Goal: Information Seeking & Learning: Learn about a topic

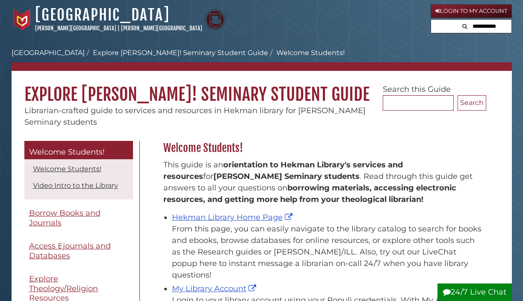
click at [462, 10] on link "Login to My Account" at bounding box center [470, 11] width 81 height 14
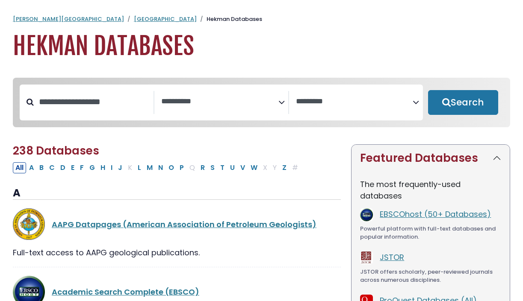
select select "Database Subject Filter"
select select "Database Vendors Filter"
click at [180, 170] on button "P" at bounding box center [181, 167] width 9 height 11
select select "Database Subject Filter"
select select "Database Vendors Filter"
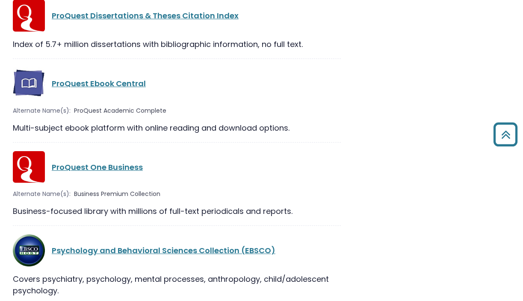
scroll to position [1216, 0]
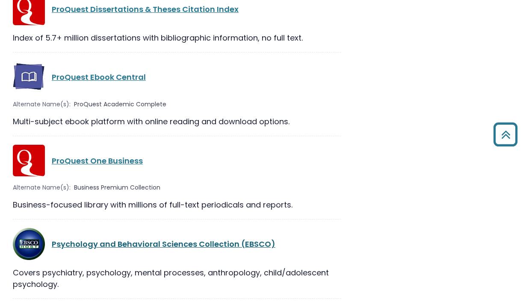
click at [131, 239] on link "Psychology and Behavioral Sciences Collection (EBSCO)" at bounding box center [163, 244] width 223 height 11
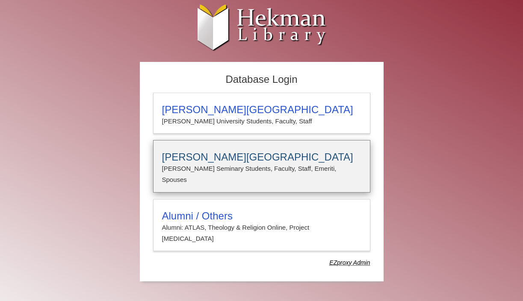
click at [218, 157] on h3 "[PERSON_NAME][GEOGRAPHIC_DATA]" at bounding box center [261, 157] width 199 height 12
